Goal: Information Seeking & Learning: Learn about a topic

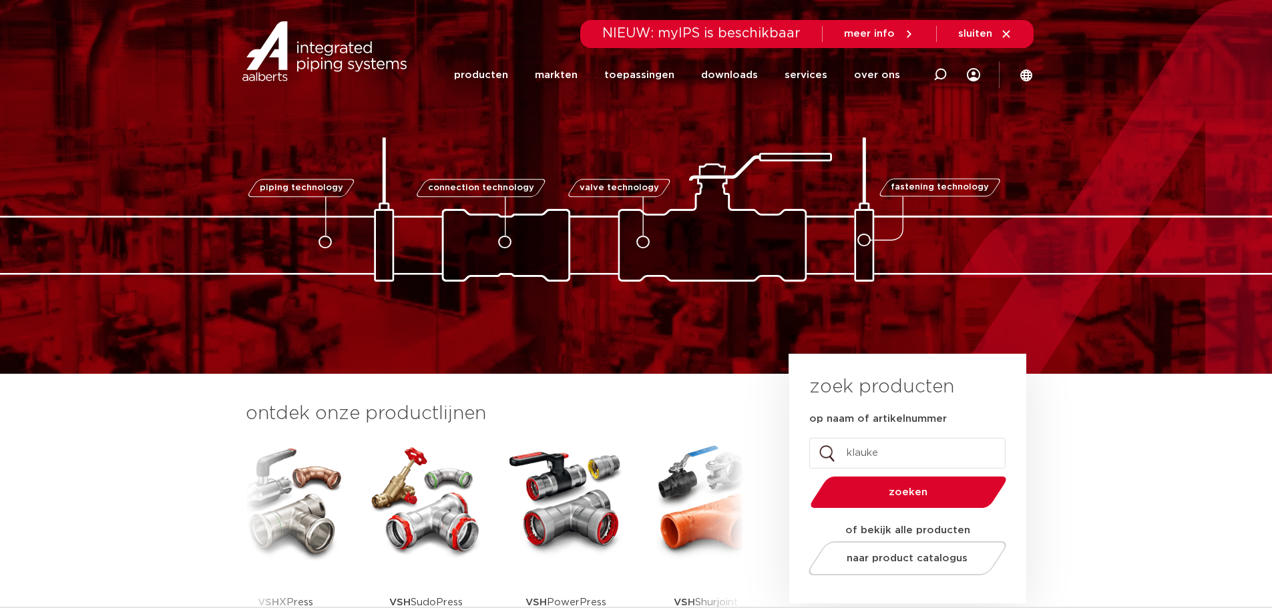
type input "klauke"
click at [905, 498] on button "zoeken" at bounding box center [907, 492] width 207 height 34
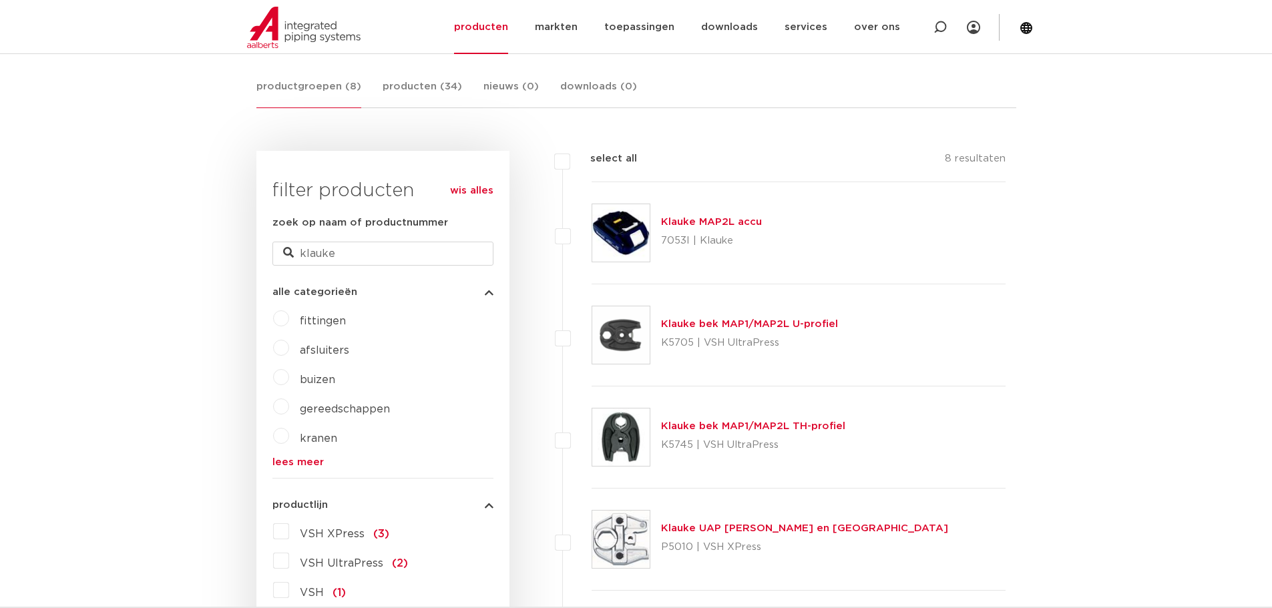
scroll to position [267, 0]
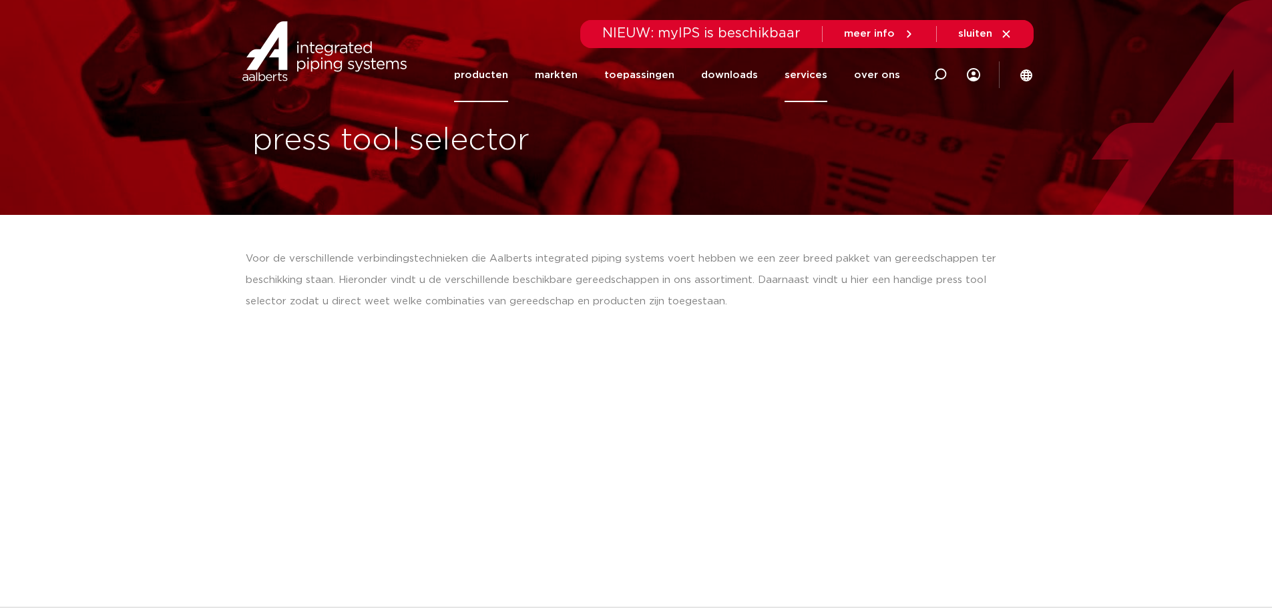
click at [479, 71] on link "producten" at bounding box center [481, 75] width 54 height 54
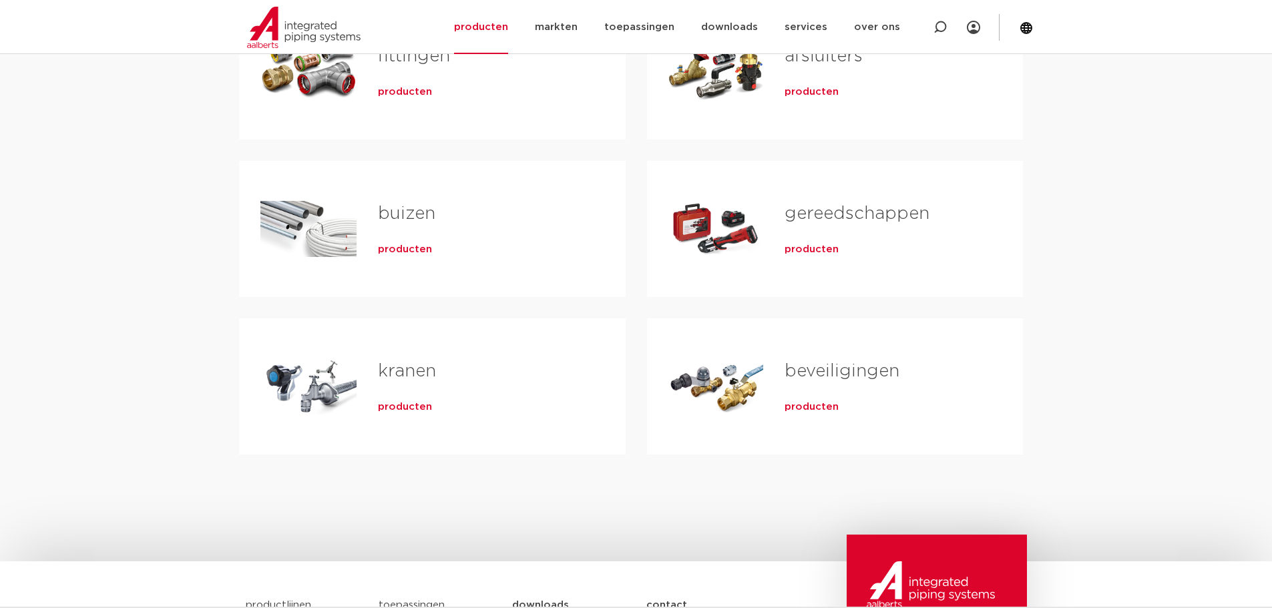
scroll to position [334, 0]
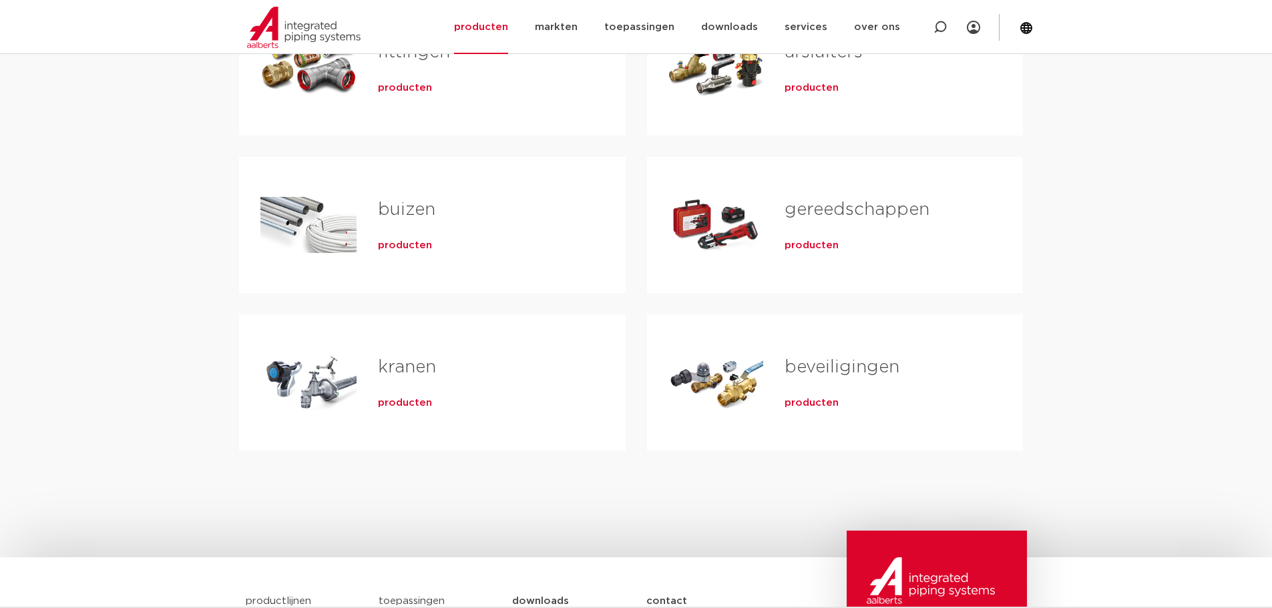
click at [729, 222] on div "Tabs. Open items met enter of spatie, sluit af met escape en navigeer met de pi…" at bounding box center [715, 224] width 95 height 93
click at [824, 244] on span "producten" at bounding box center [811, 245] width 54 height 13
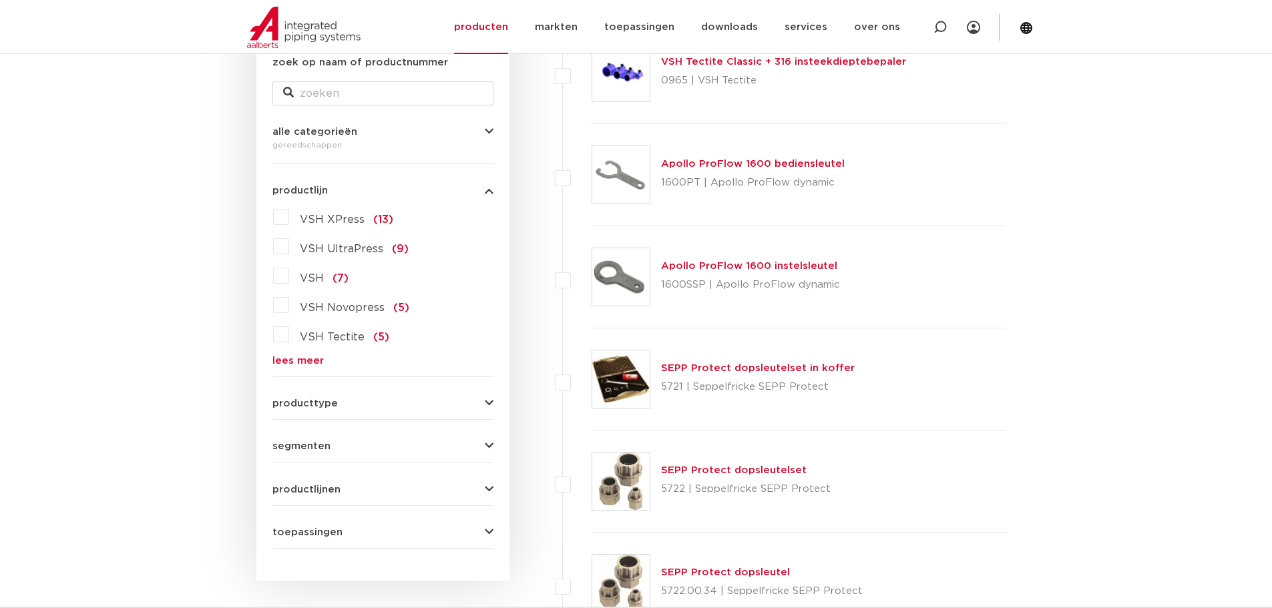
click at [287, 395] on div "producttype pressgereedschap (38) accessoires (gereedschappen) (17) handgereeds…" at bounding box center [382, 398] width 221 height 21
click at [287, 402] on span "producttype" at bounding box center [304, 404] width 65 height 10
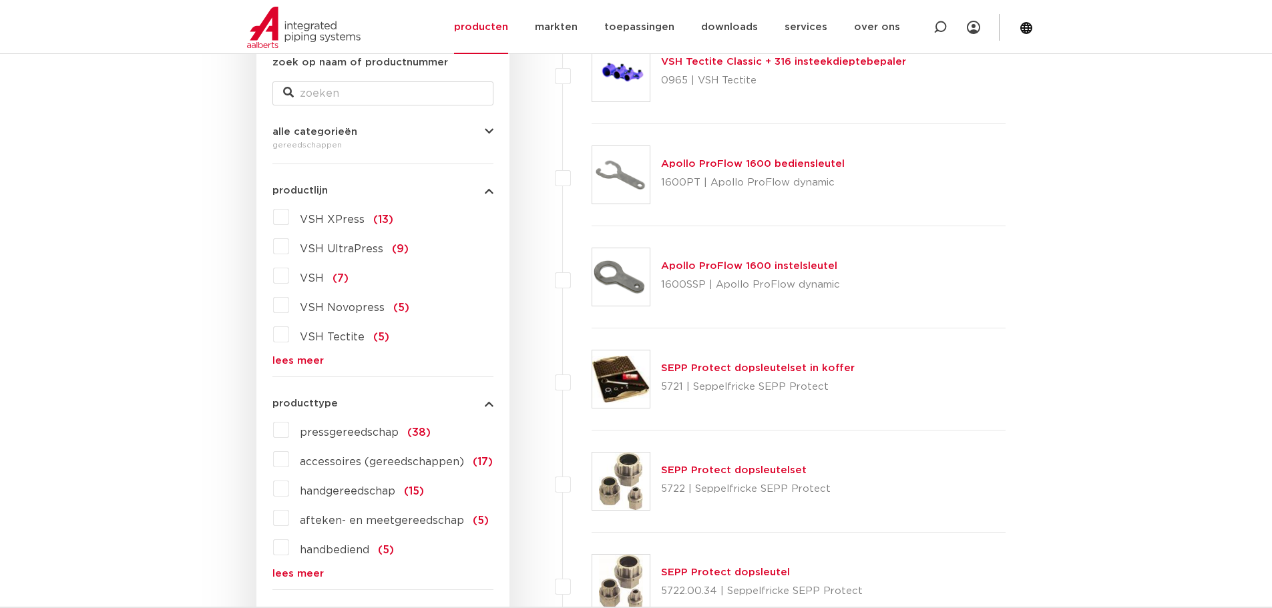
click at [288, 571] on link "lees meer" at bounding box center [382, 574] width 221 height 10
click at [289, 425] on label "pressgereedschap (38)" at bounding box center [360, 429] width 142 height 21
click at [0, 0] on input "pressgereedschap (38)" at bounding box center [0, 0] width 0 height 0
